Goal: Register for event/course

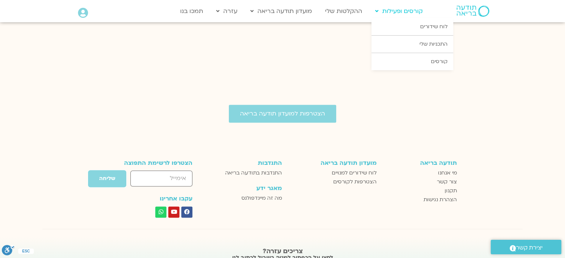
scroll to position [1091, 0]
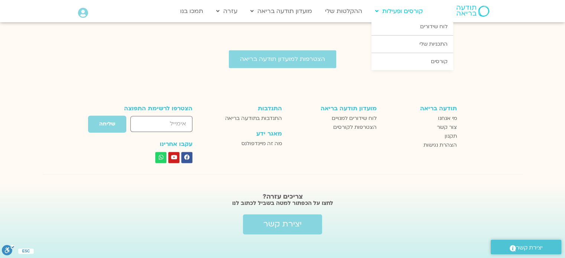
click at [399, 8] on link "קורסים ופעילות" at bounding box center [399, 11] width 55 height 14
click at [422, 26] on link "לוח שידורים" at bounding box center [413, 26] width 82 height 17
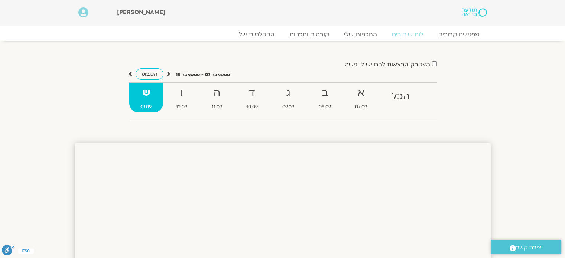
drag, startPoint x: 569, startPoint y: 46, endPoint x: 565, endPoint y: 33, distance: 14.2
click at [472, 32] on link "מפגשים קרובים" at bounding box center [458, 34] width 67 height 9
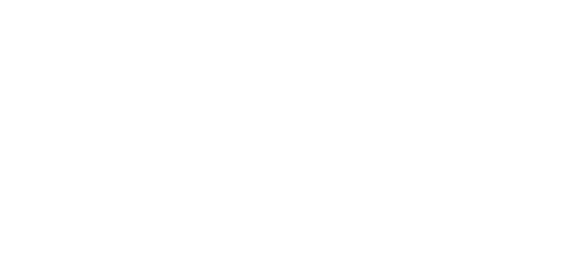
click at [0, 0] on html at bounding box center [0, 0] width 0 height 0
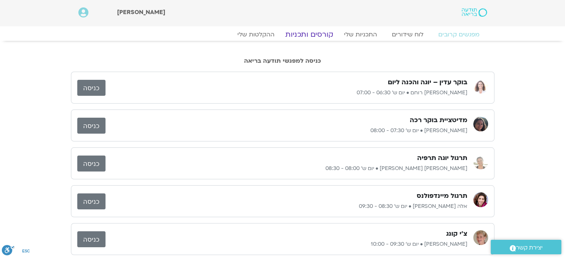
click at [321, 32] on link "קורסים ותכניות" at bounding box center [308, 34] width 65 height 9
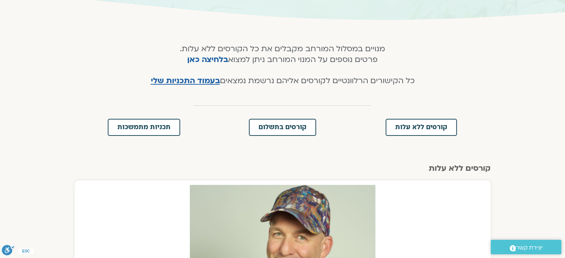
scroll to position [161, 0]
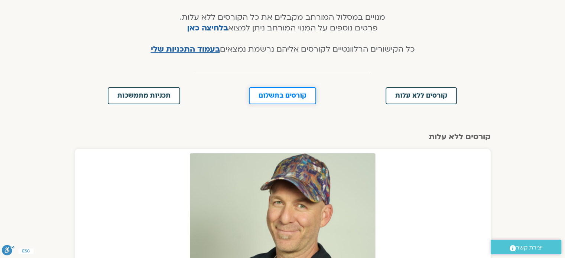
click at [299, 98] on span "קורסים בתשלום" at bounding box center [283, 96] width 48 height 7
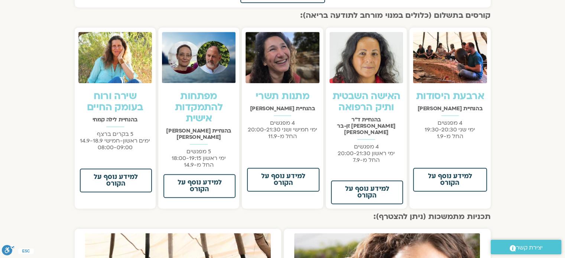
scroll to position [531, 0]
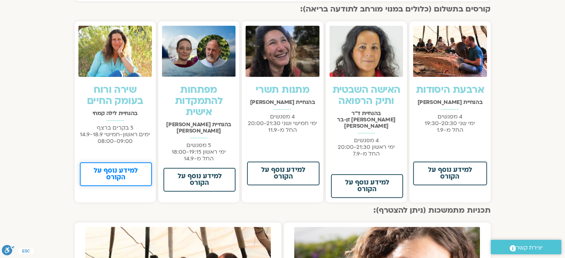
click at [121, 169] on span "למידע נוסף על הקורס" at bounding box center [116, 174] width 53 height 13
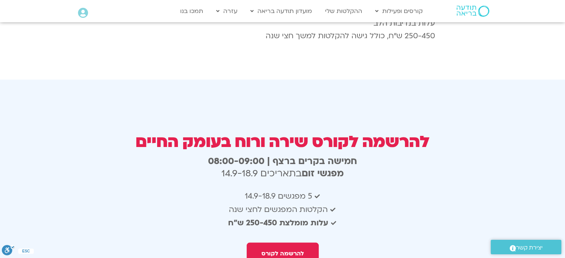
scroll to position [1322, 0]
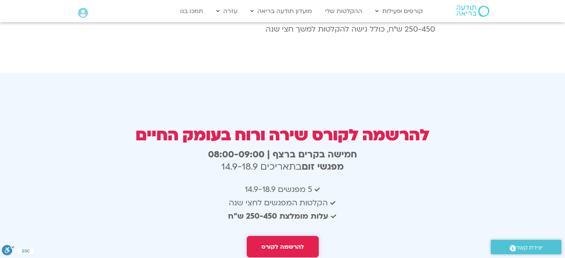
click at [303, 243] on span "להרשמה לקורס" at bounding box center [283, 246] width 42 height 7
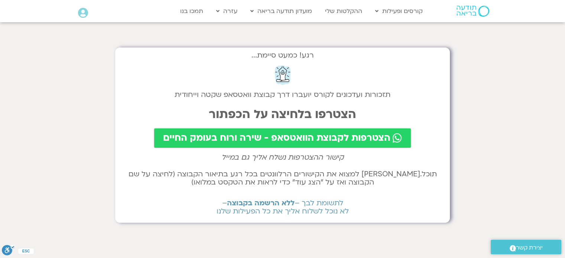
click at [262, 136] on span "הצטרפות לקבוצת הוואטסאפ - שירה ורוח בעומק החיים" at bounding box center [276, 138] width 227 height 10
